Goal: Transaction & Acquisition: Subscribe to service/newsletter

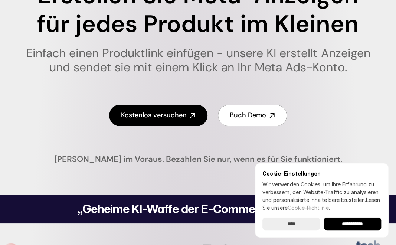
scroll to position [111, 0]
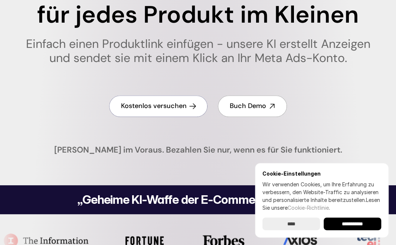
click at [161, 109] on h4 "Kostenlos versuchen" at bounding box center [154, 105] width 66 height 9
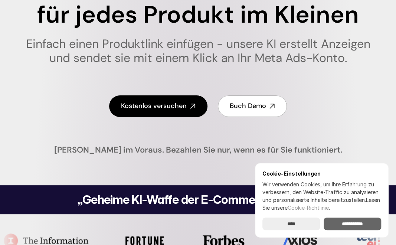
click at [347, 224] on input "******" at bounding box center [353, 224] width 58 height 13
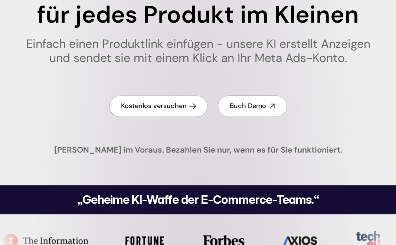
click at [152, 106] on h4 "Kostenlos versuchen" at bounding box center [154, 105] width 66 height 9
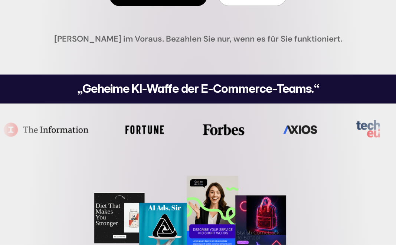
scroll to position [149, 0]
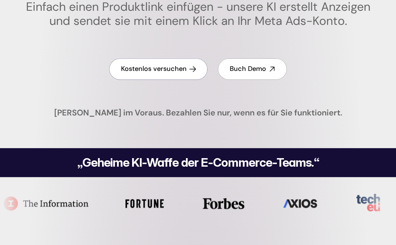
click at [157, 70] on h4 "Kostenlos versuchen" at bounding box center [154, 68] width 66 height 9
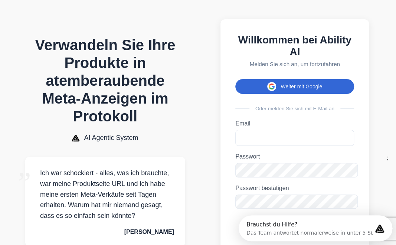
click at [288, 79] on button "Weiter mit Google" at bounding box center [295, 86] width 119 height 15
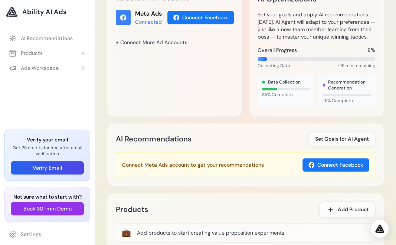
scroll to position [324, 0]
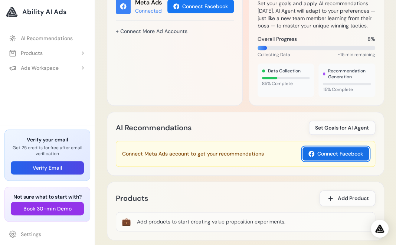
click at [339, 147] on button "Connect Facebook" at bounding box center [336, 153] width 67 height 13
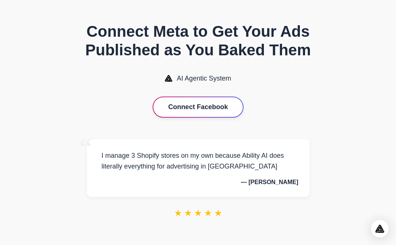
click at [196, 106] on button "Connect Facebook" at bounding box center [198, 107] width 90 height 20
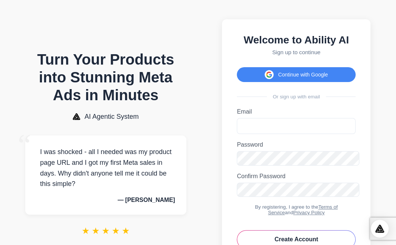
click at [169, 105] on div "Turn Your Products into Stunning Meta Ads in Minutes AI Agentic System “ I was …" at bounding box center [105, 149] width 161 height 197
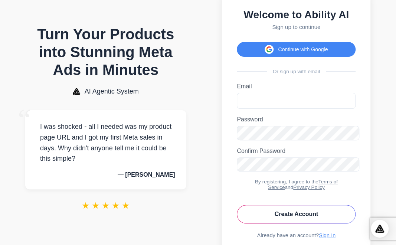
scroll to position [26, 0]
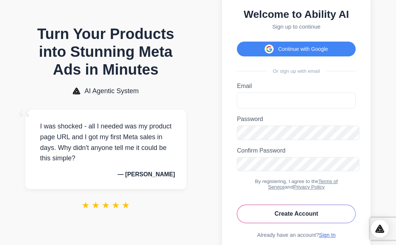
click at [324, 232] on link "Sign In" at bounding box center [327, 235] width 17 height 6
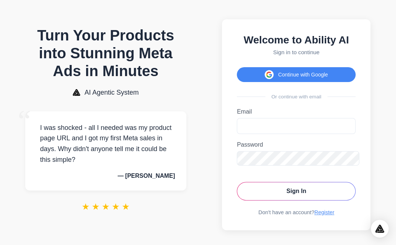
click at [255, 109] on label "Email" at bounding box center [296, 112] width 119 height 7
click at [255, 118] on input "Email" at bounding box center [296, 126] width 119 height 16
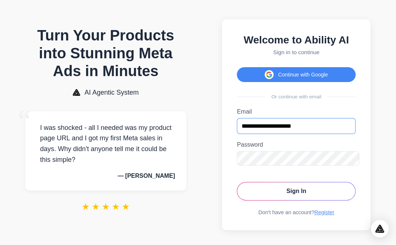
type input "**********"
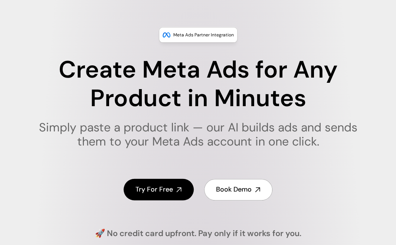
scroll to position [37, 0]
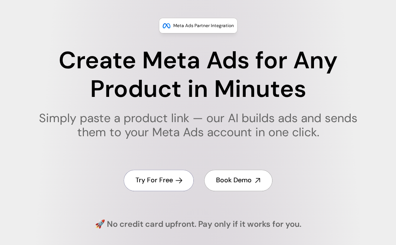
click at [158, 182] on h4 "Try For Free" at bounding box center [155, 180] width 38 height 9
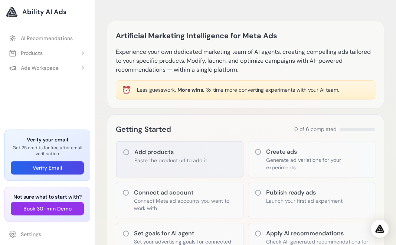
click at [123, 149] on icon at bounding box center [126, 152] width 7 height 7
